Goal: Check status: Check status

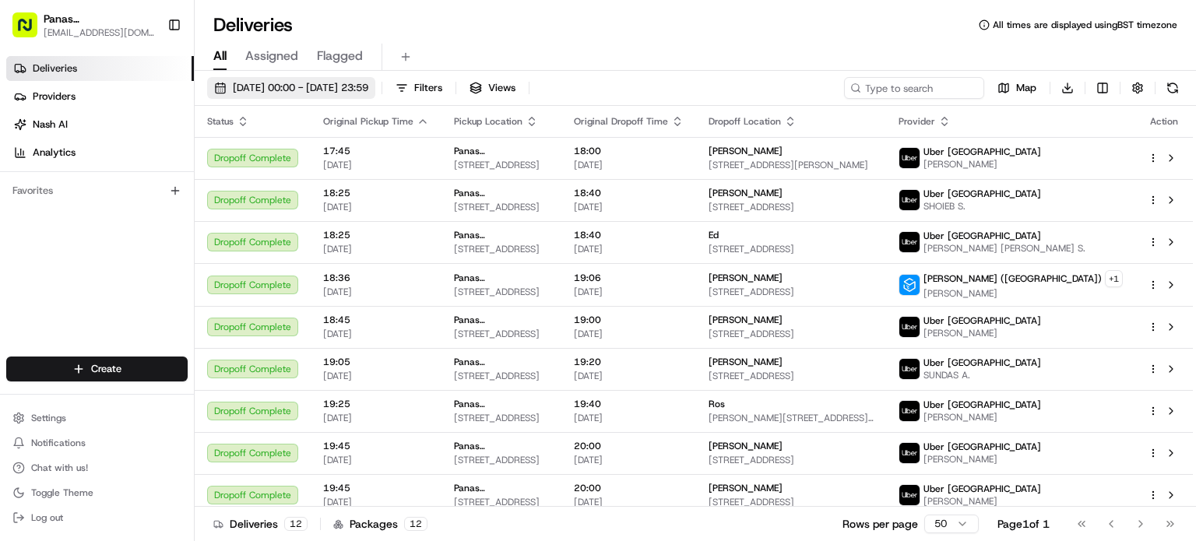
click at [305, 86] on span "29/11/2024 00:00 - 29/11/2024 23:59" at bounding box center [301, 88] width 136 height 14
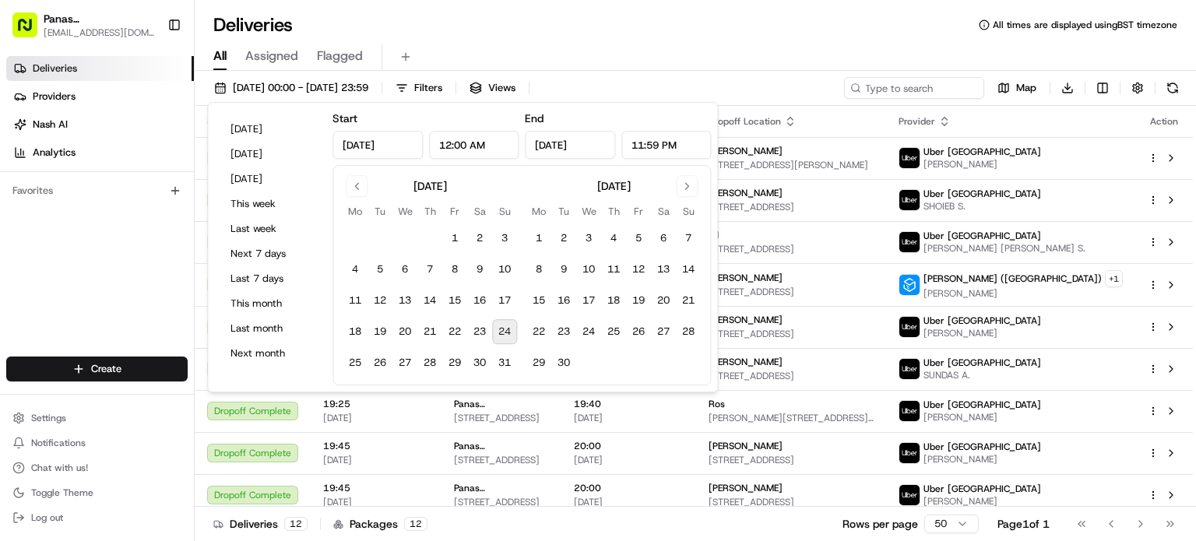
click at [502, 317] on tbody "1 2 3 4 5 6 7 8 9 10 11 12 13 14 15 16 17 18 19 20 21 22 23 24 25 26 27 28 29 3…" at bounding box center [430, 298] width 174 height 156
click at [504, 322] on button "24" at bounding box center [504, 331] width 25 height 25
type input "Aug 24, 2025"
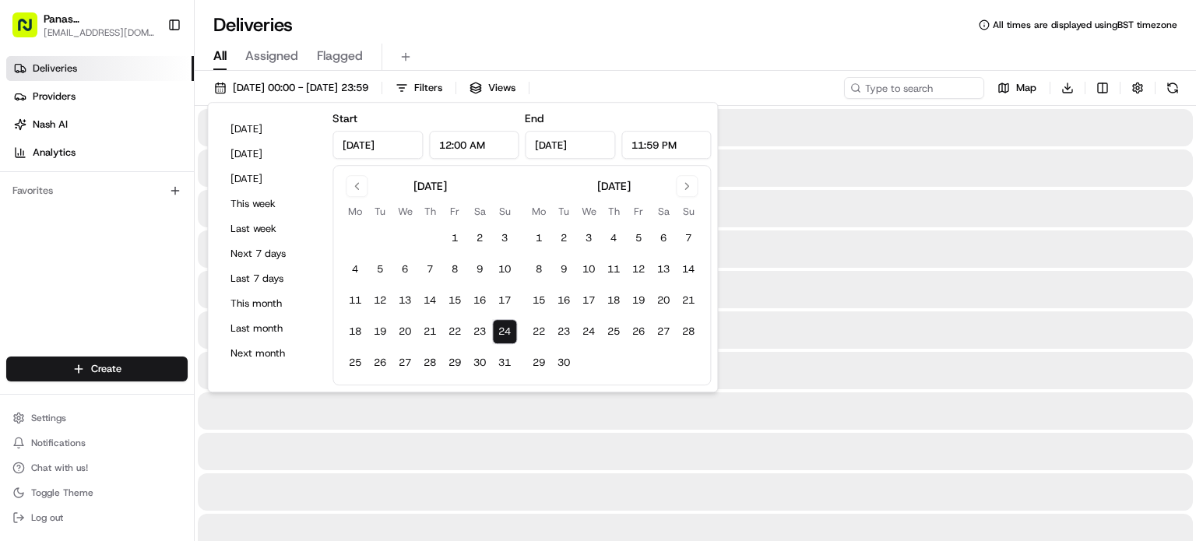
click at [504, 322] on button "24" at bounding box center [504, 331] width 25 height 25
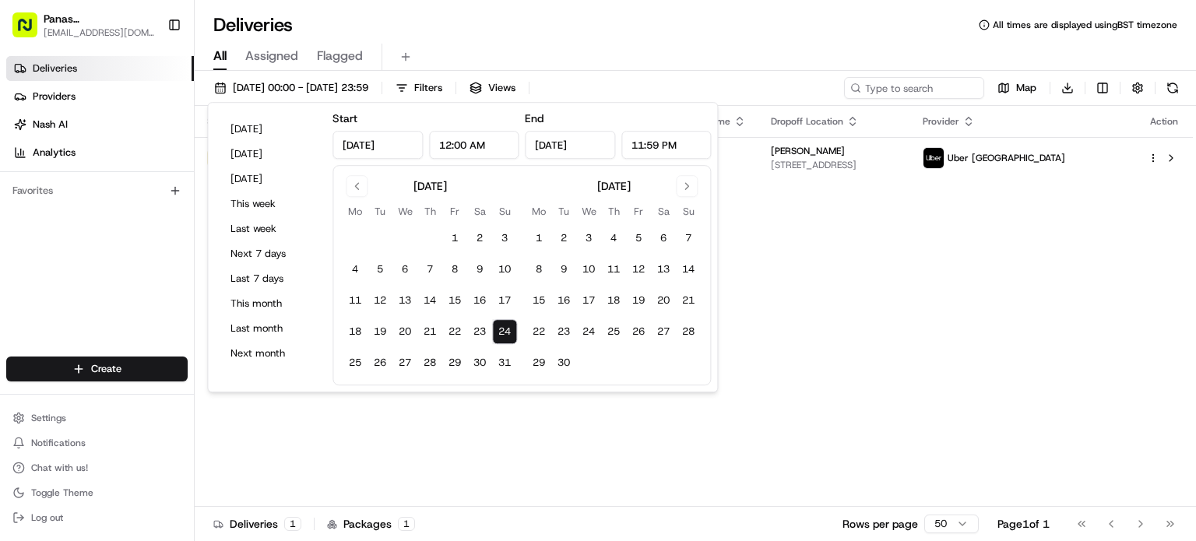
click at [639, 437] on div "Status Original Pickup Time Pickup Location Original Dropoff Time Dropoff Locat…" at bounding box center [694, 306] width 998 height 401
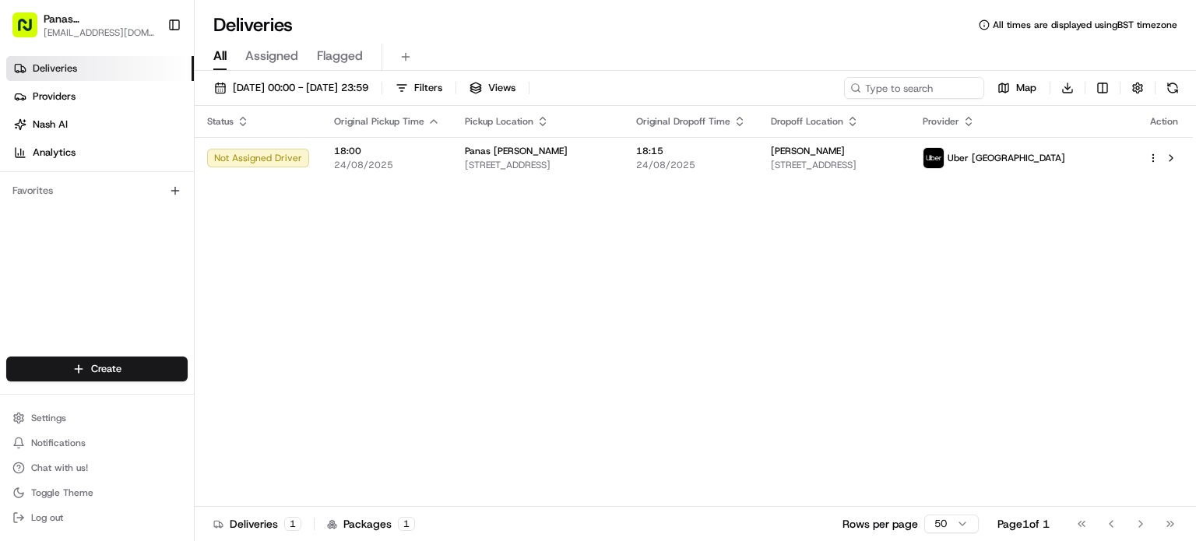
click at [111, 21] on span "Panas Gurkha Lewisham" at bounding box center [99, 19] width 111 height 16
